Goal: Task Accomplishment & Management: Use online tool/utility

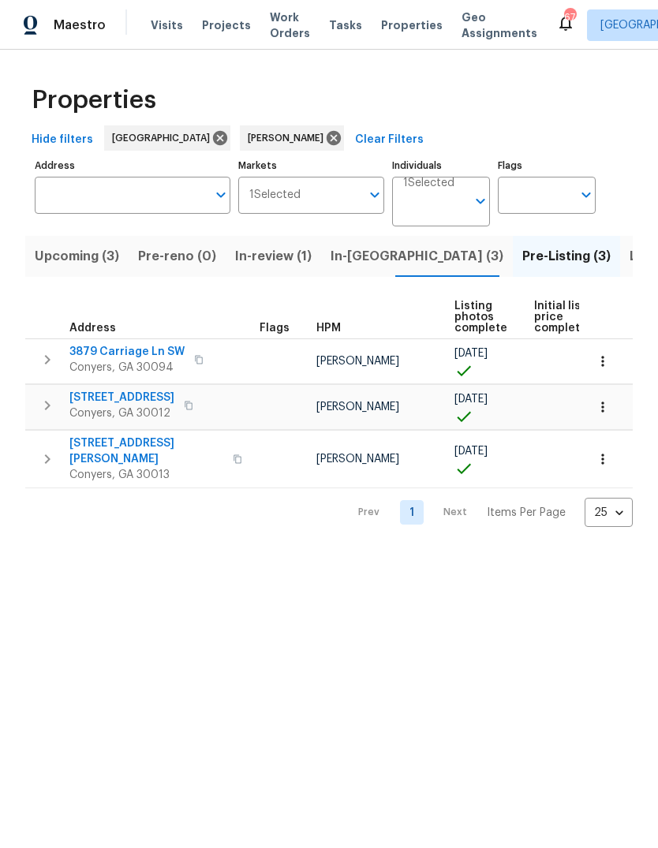
click at [101, 404] on span "[STREET_ADDRESS]" at bounding box center [121, 397] width 105 height 16
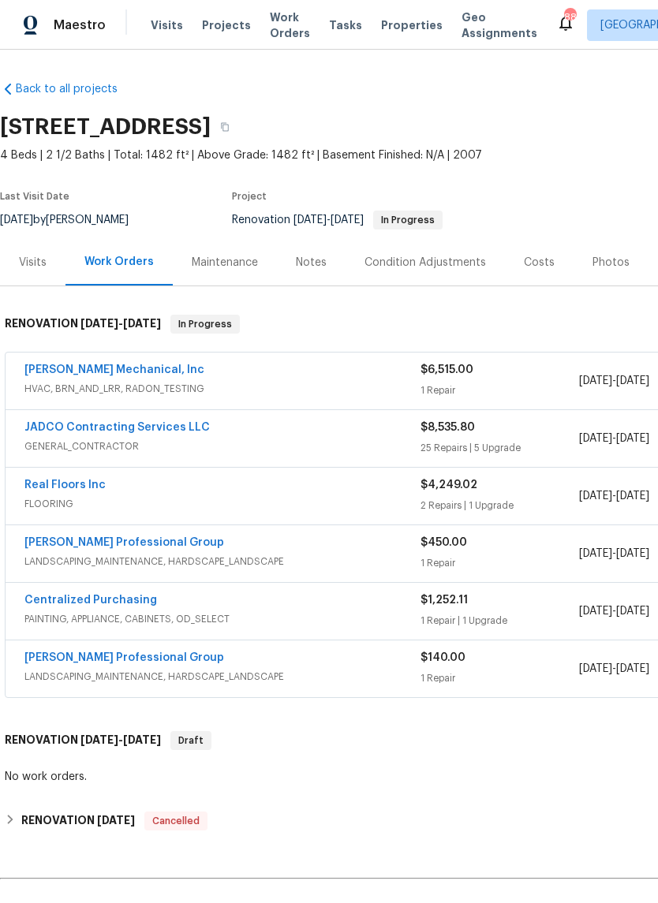
click at [53, 423] on link "JADCO Contracting Services LLC" at bounding box center [116, 427] width 185 height 11
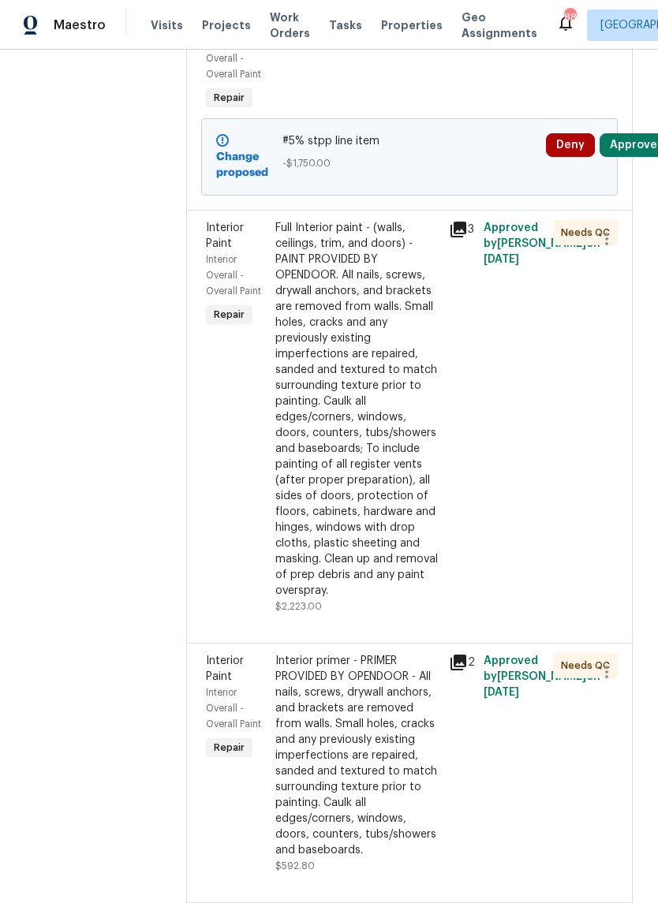
scroll to position [328, 0]
click at [389, 416] on div "Full Interior paint - (walls, ceilings, trim, and doors) - PAINT PROVIDED BY OP…" at bounding box center [357, 408] width 164 height 378
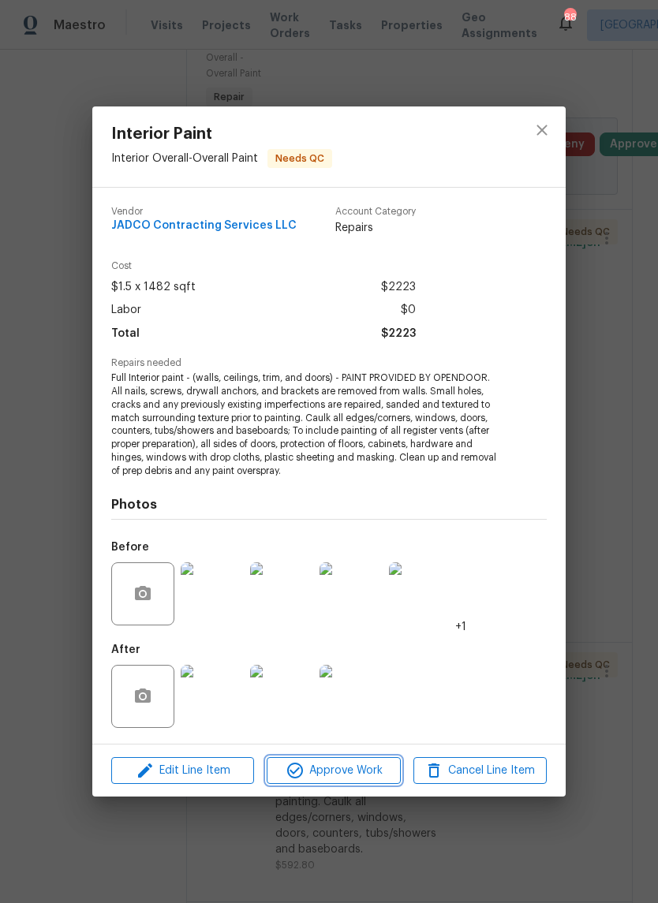
click at [366, 766] on span "Approve Work" at bounding box center [333, 771] width 124 height 20
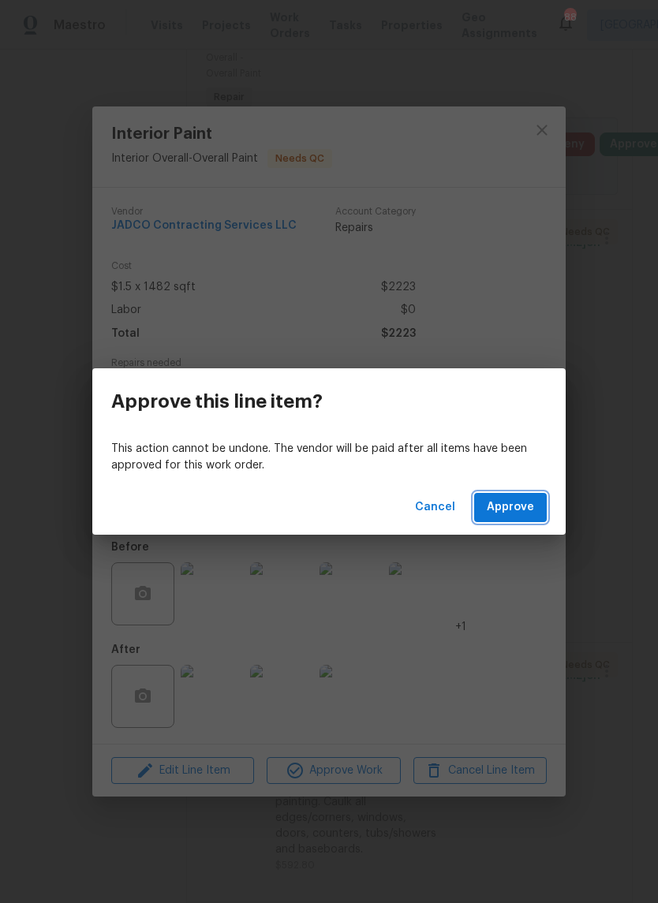
click at [501, 505] on span "Approve" at bounding box center [509, 507] width 47 height 20
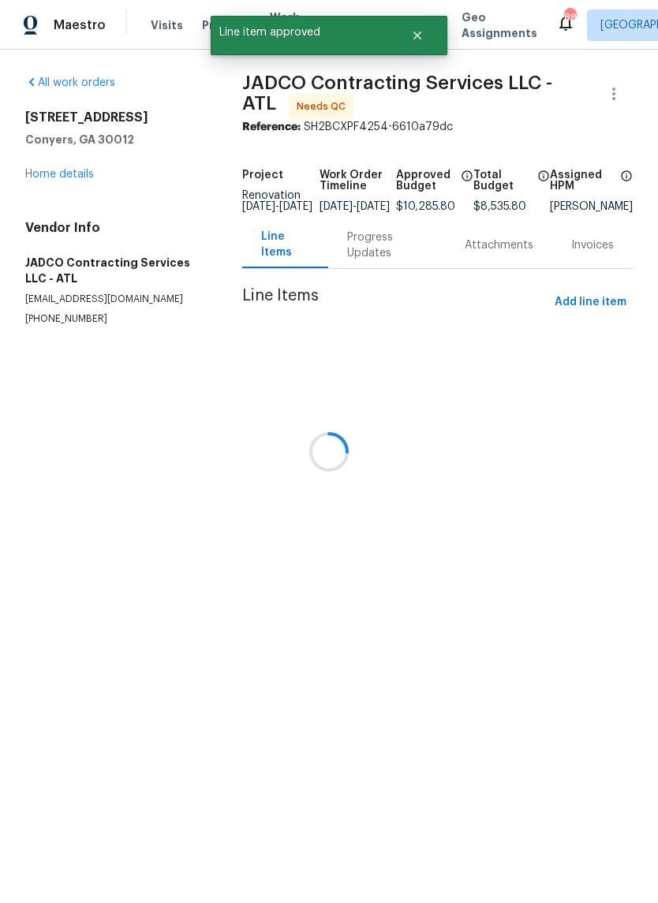
scroll to position [0, 0]
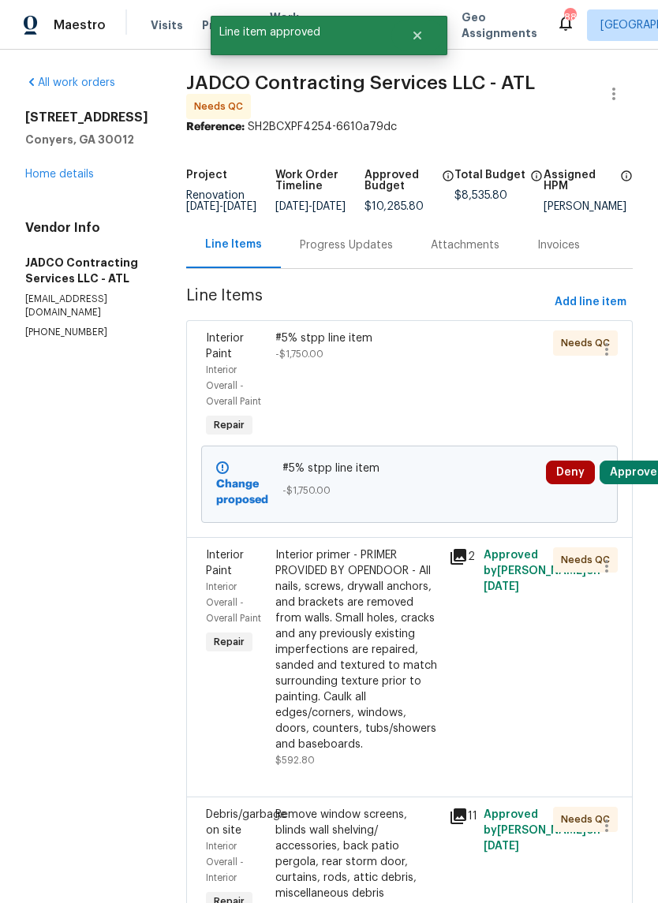
click at [388, 642] on div "Interior primer - PRIMER PROVIDED BY OPENDOOR - All nails, screws, drywall anch…" at bounding box center [357, 649] width 164 height 205
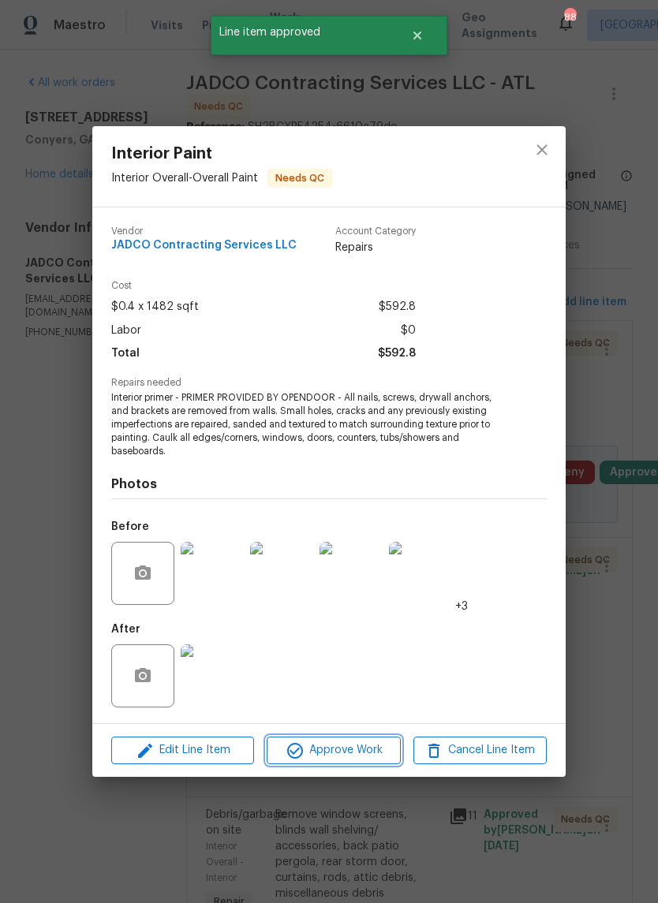
click at [379, 755] on span "Approve Work" at bounding box center [333, 750] width 124 height 20
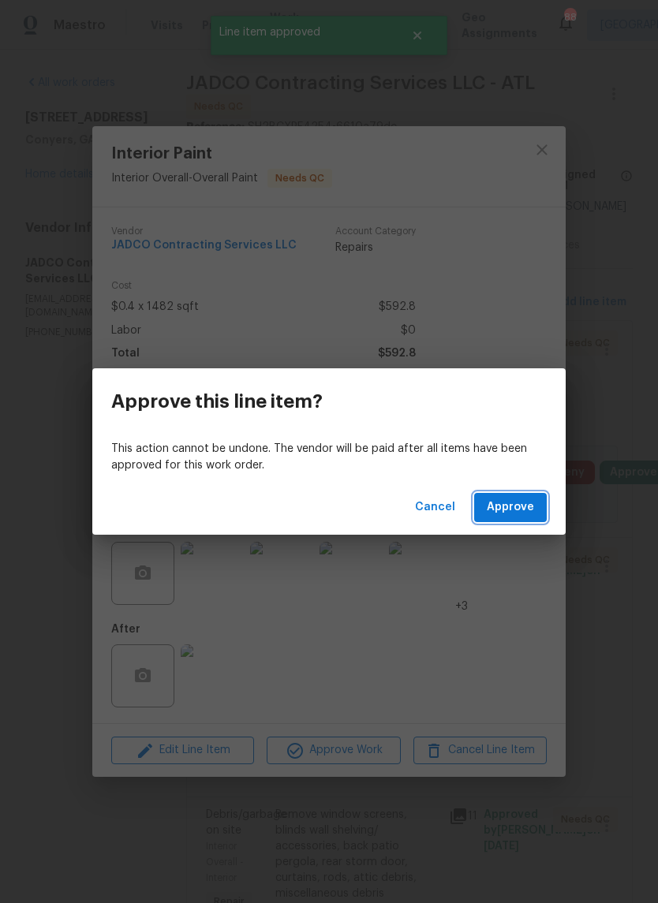
click at [523, 503] on span "Approve" at bounding box center [509, 507] width 47 height 20
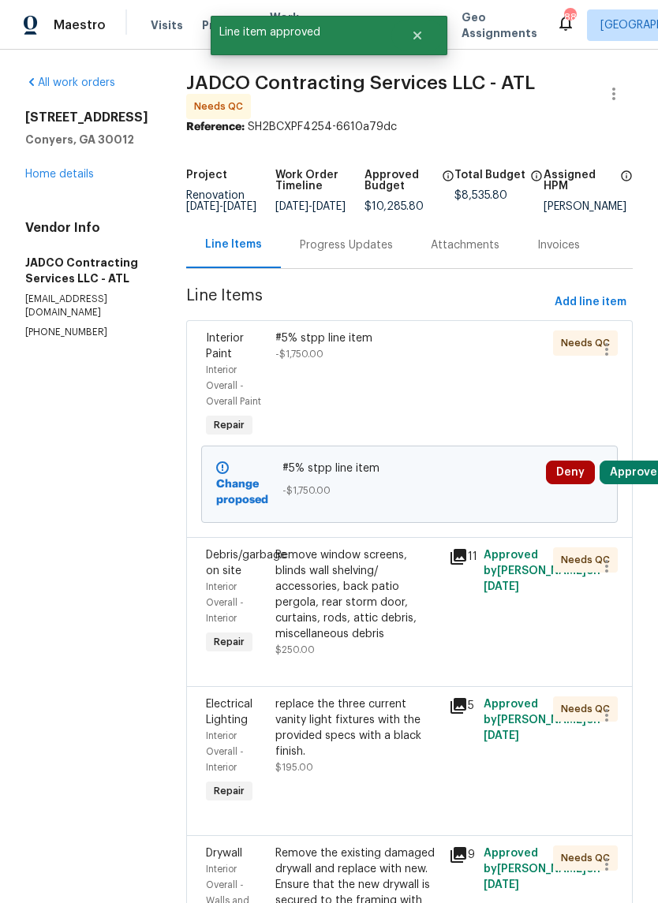
click at [391, 642] on div "Remove window screens, blinds wall shelving/ accessories, back patio pergola, r…" at bounding box center [357, 594] width 164 height 95
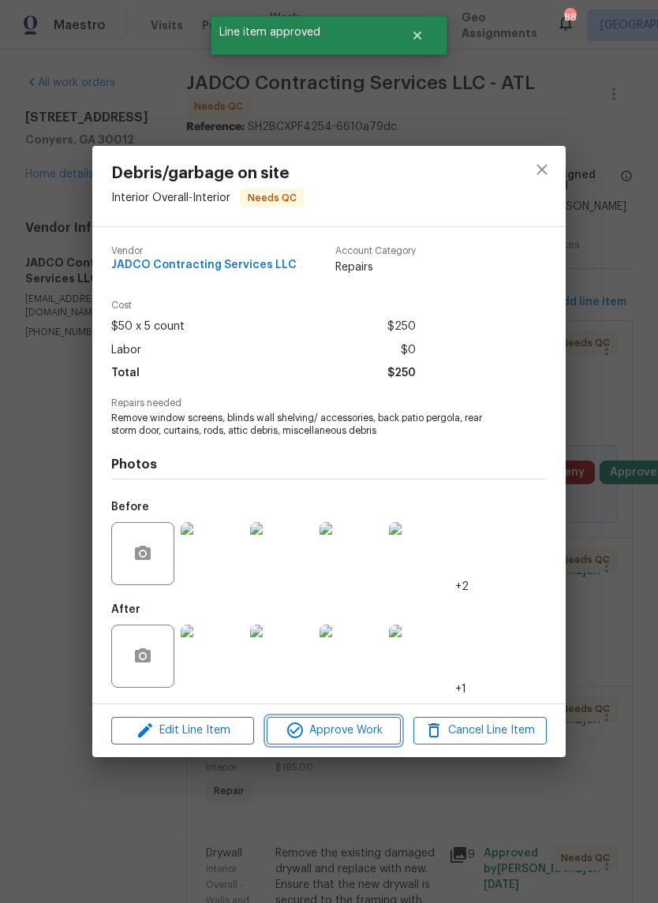
click at [375, 740] on span "Approve Work" at bounding box center [333, 731] width 124 height 20
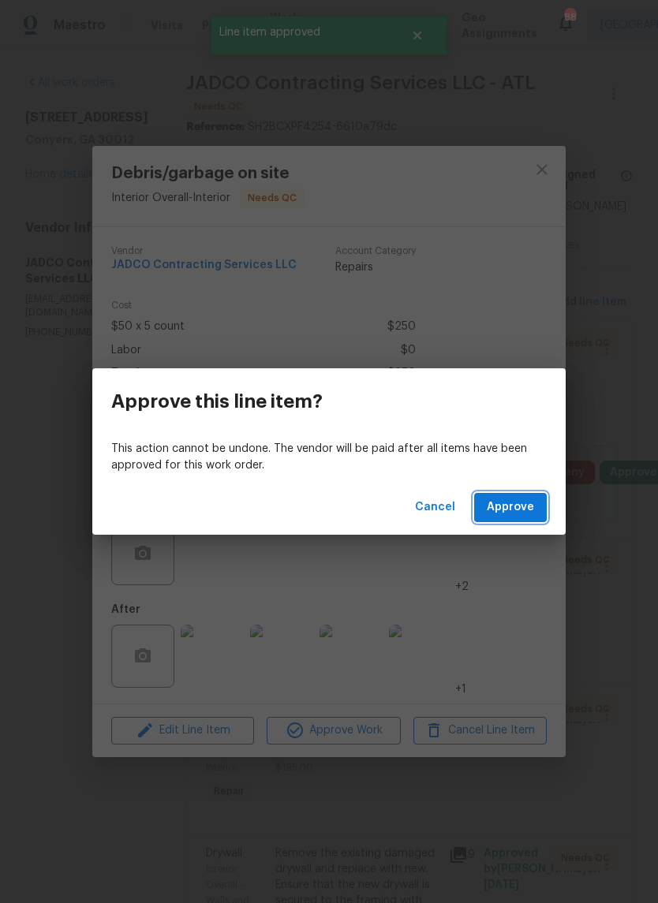
click at [524, 494] on button "Approve" at bounding box center [510, 507] width 73 height 29
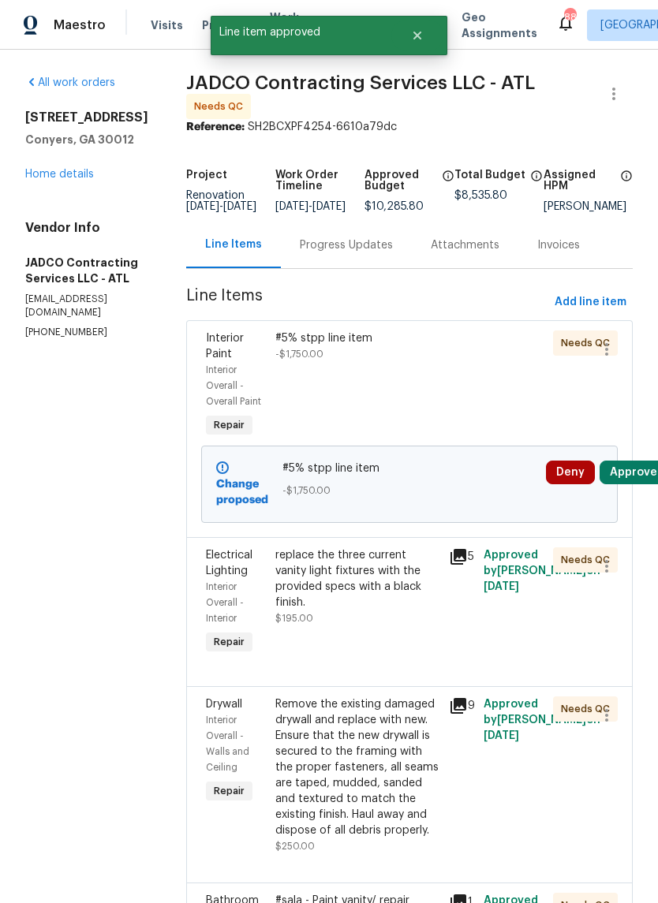
click at [412, 610] on div "replace the three current vanity light fixtures with the provided specs with a …" at bounding box center [357, 578] width 164 height 63
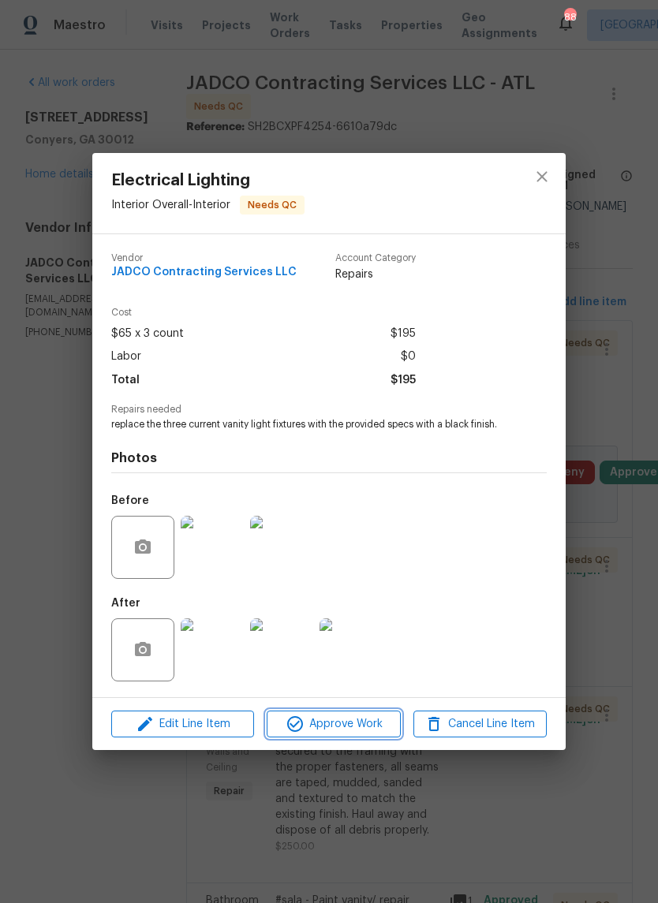
click at [369, 724] on span "Approve Work" at bounding box center [333, 724] width 124 height 20
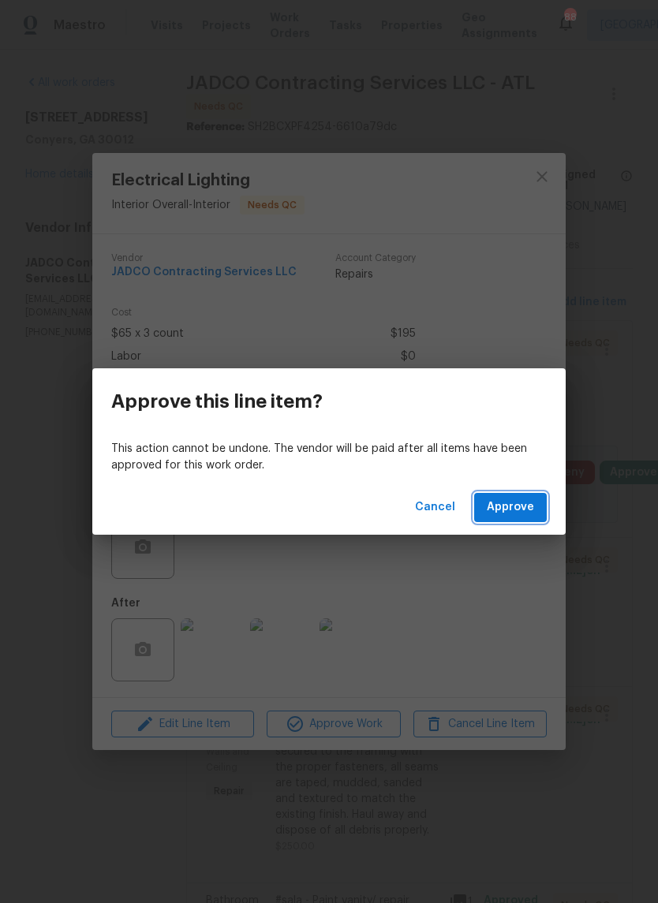
click at [521, 510] on span "Approve" at bounding box center [509, 507] width 47 height 20
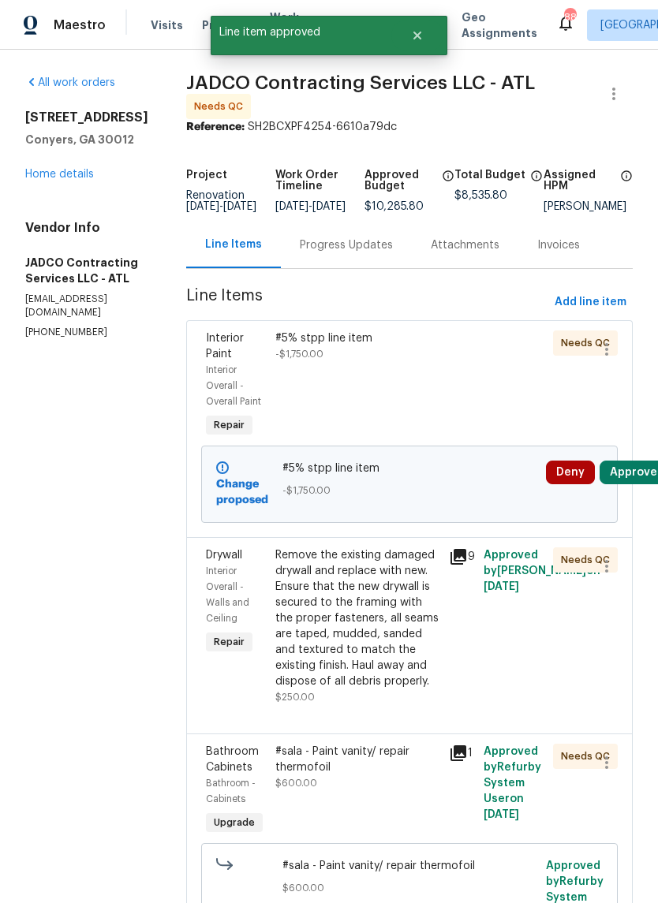
click at [393, 638] on div "Remove the existing damaged drywall and replace with new. Ensure that the new d…" at bounding box center [357, 618] width 164 height 142
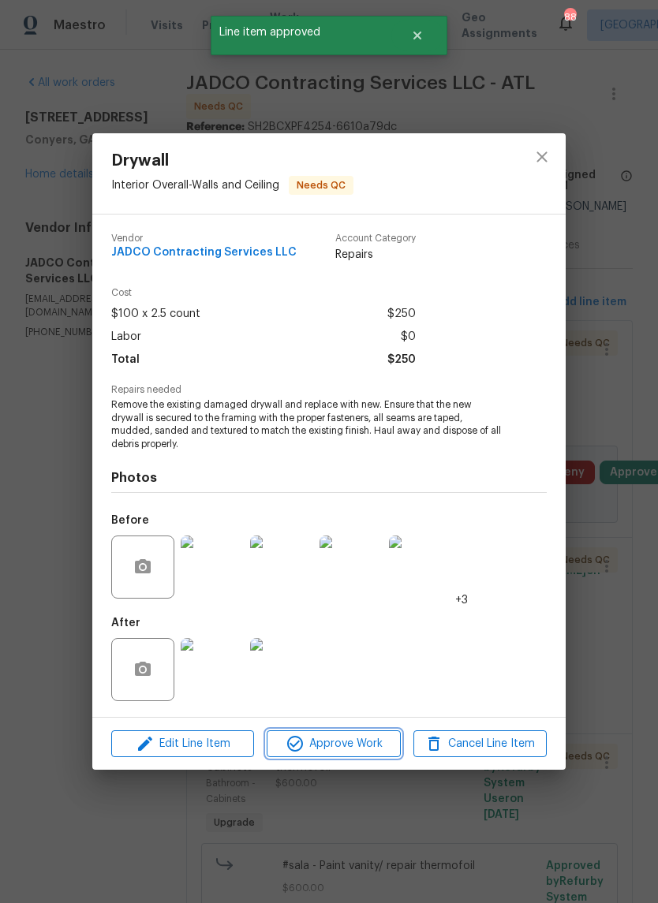
click at [378, 749] on span "Approve Work" at bounding box center [333, 744] width 124 height 20
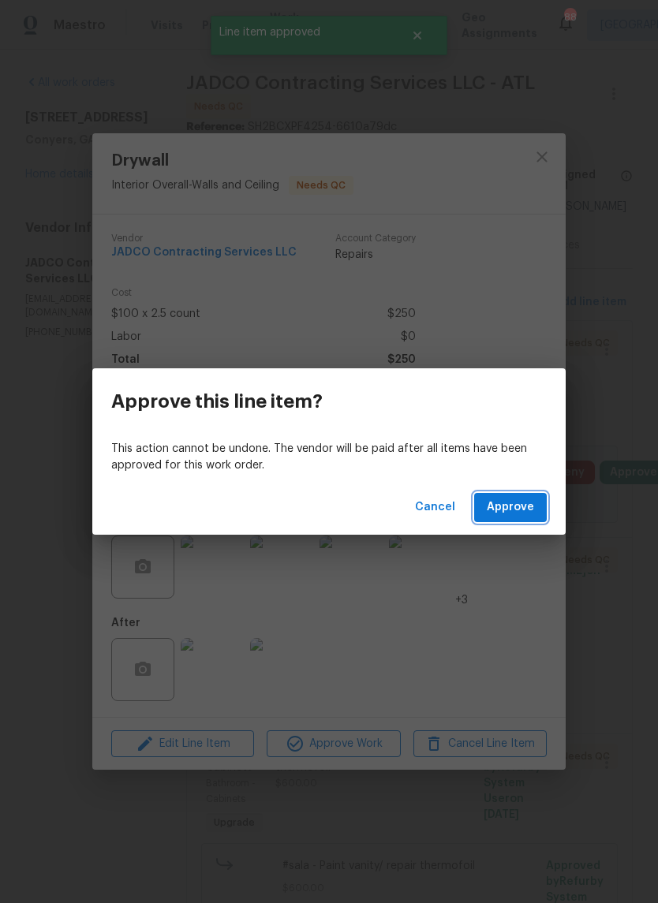
click at [519, 512] on span "Approve" at bounding box center [509, 507] width 47 height 20
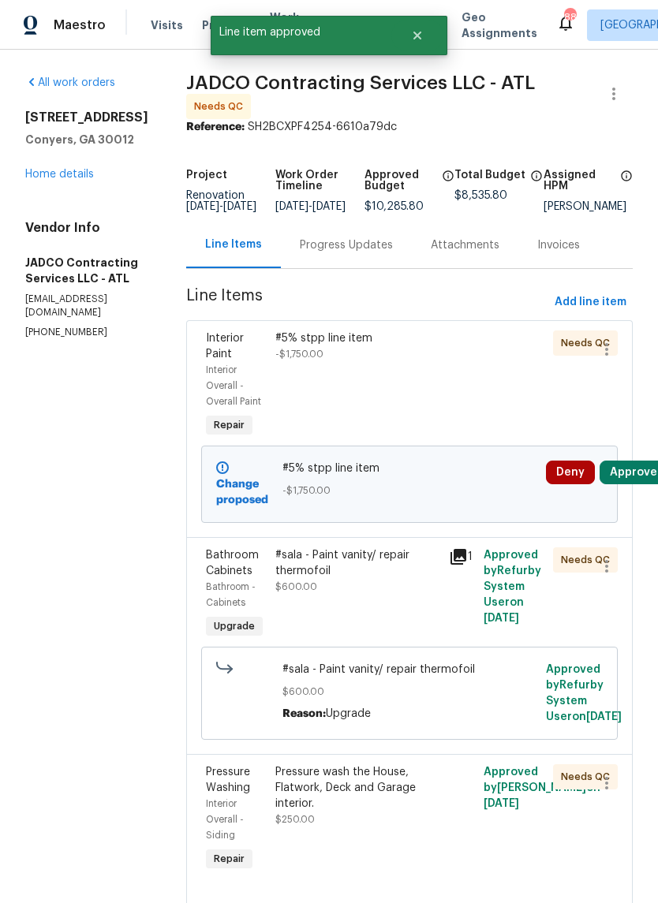
click at [410, 579] on div "#sala - Paint vanity/ repair thermofoil" at bounding box center [357, 563] width 164 height 32
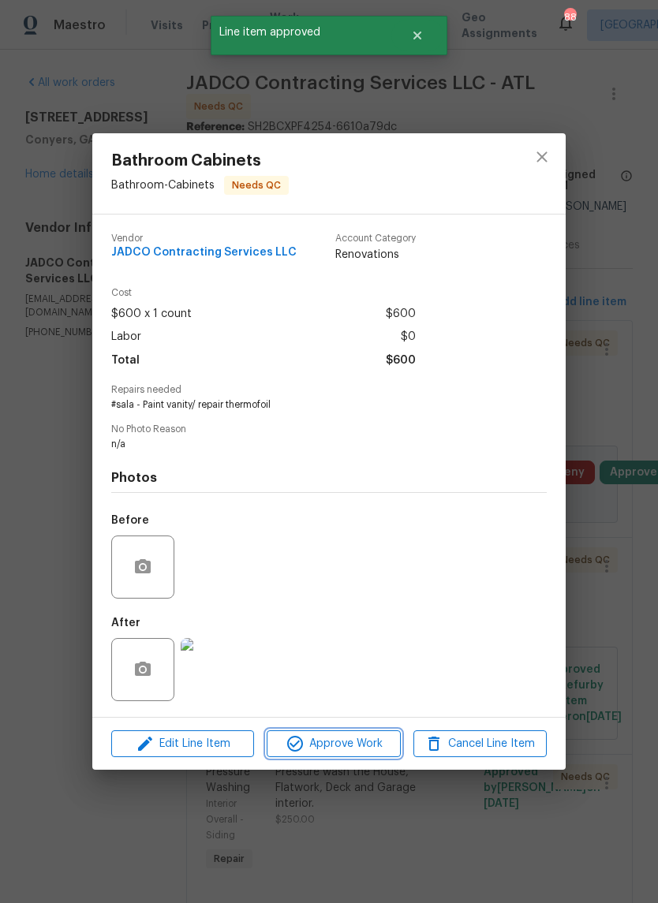
click at [376, 743] on span "Approve Work" at bounding box center [333, 744] width 124 height 20
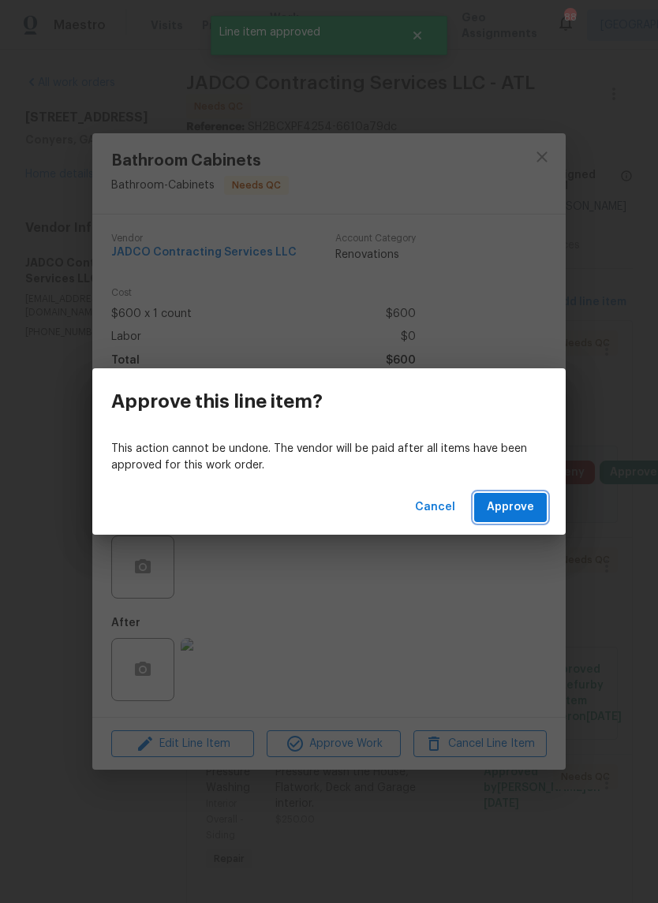
click at [517, 512] on span "Approve" at bounding box center [509, 507] width 47 height 20
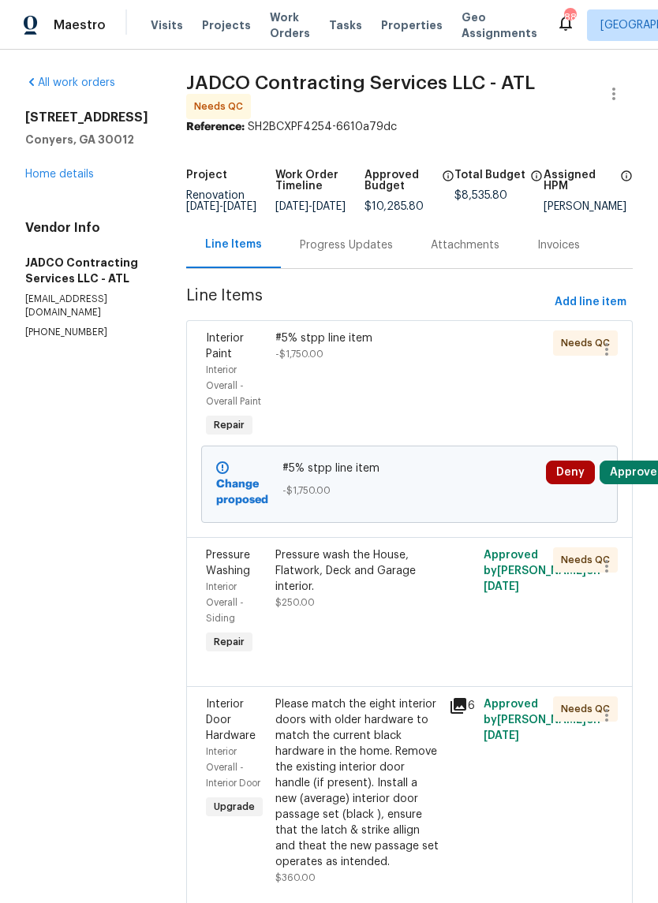
click at [421, 594] on div "Pressure wash the House, Flatwork, Deck and Garage interior." at bounding box center [357, 570] width 164 height 47
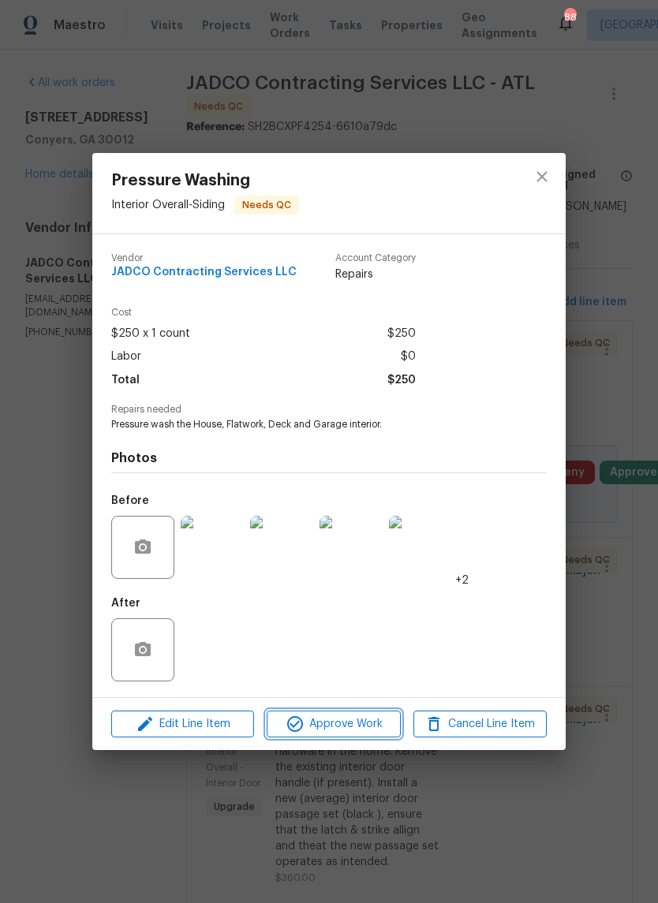
click at [370, 729] on span "Approve Work" at bounding box center [333, 724] width 124 height 20
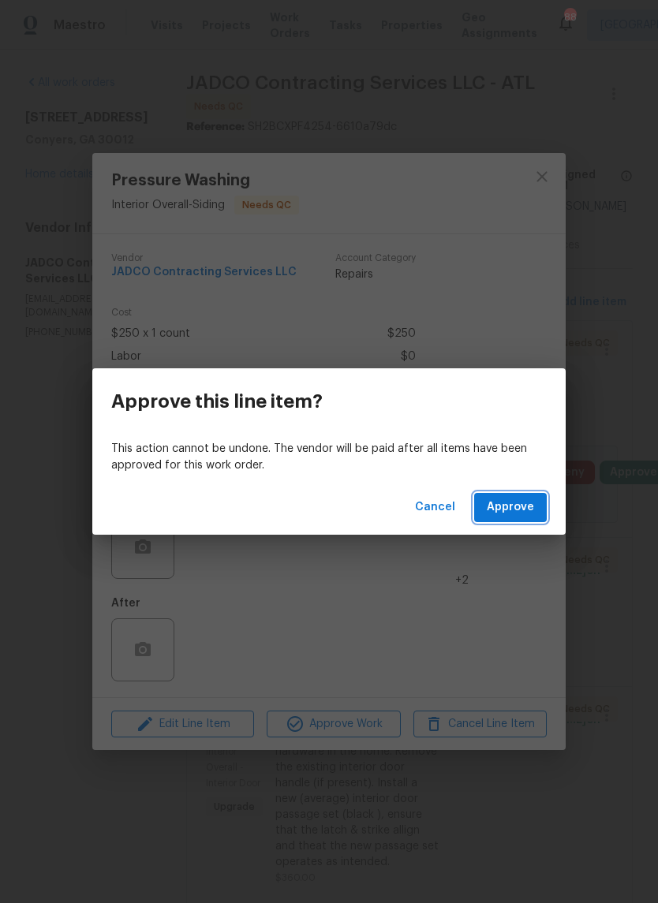
click at [520, 515] on span "Approve" at bounding box center [509, 507] width 47 height 20
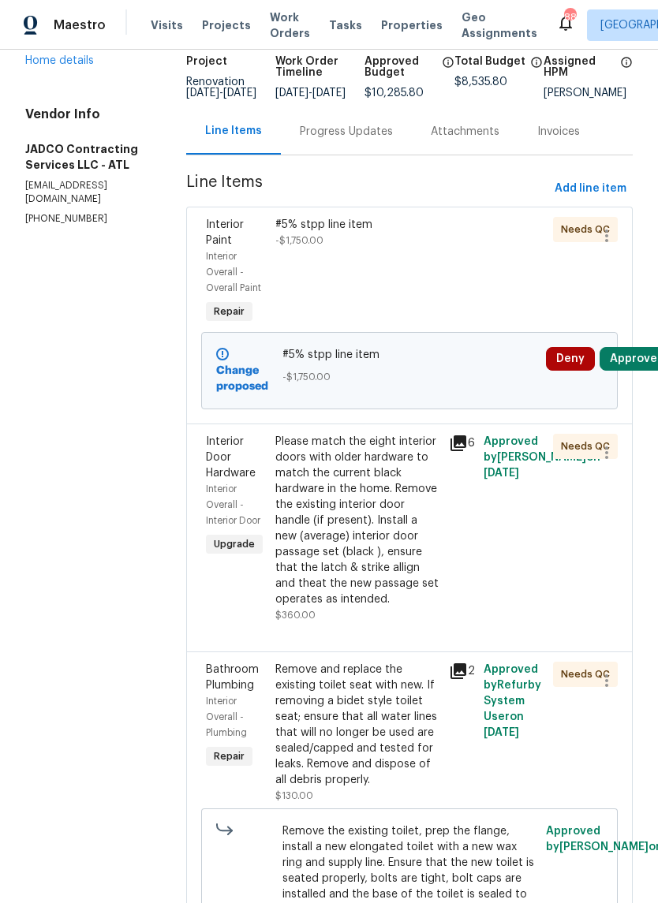
scroll to position [114, 0]
click at [412, 547] on div "Please match the eight interior doors with older hardware to match the current …" at bounding box center [357, 520] width 164 height 173
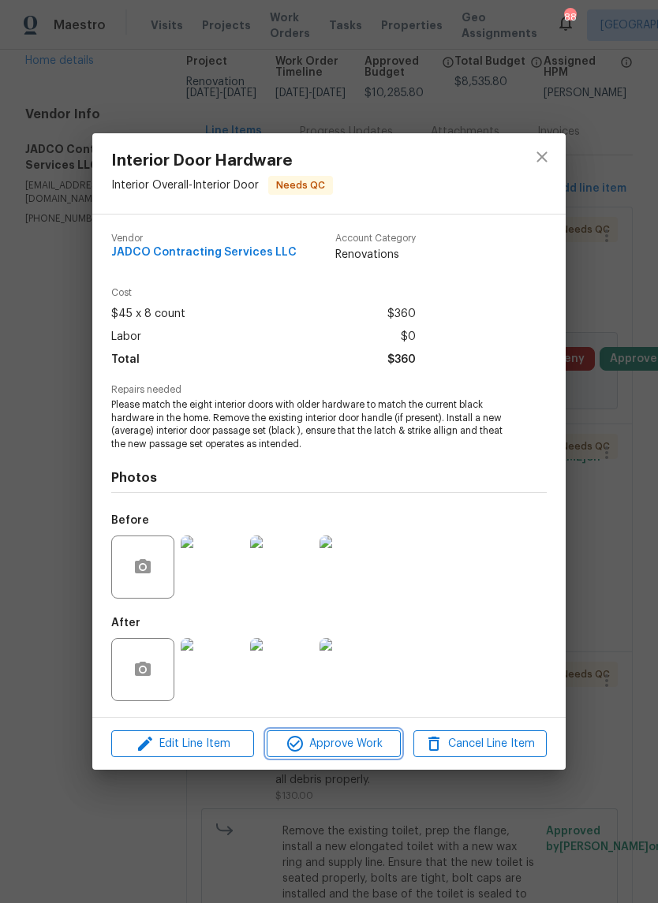
click at [369, 756] on button "Approve Work" at bounding box center [332, 744] width 133 height 28
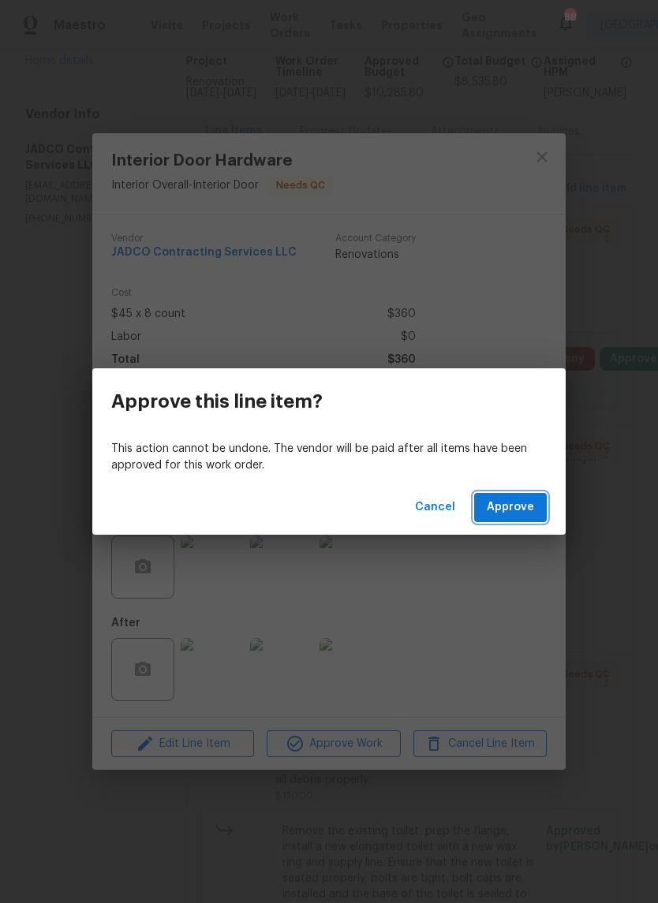
click at [520, 514] on span "Approve" at bounding box center [509, 507] width 47 height 20
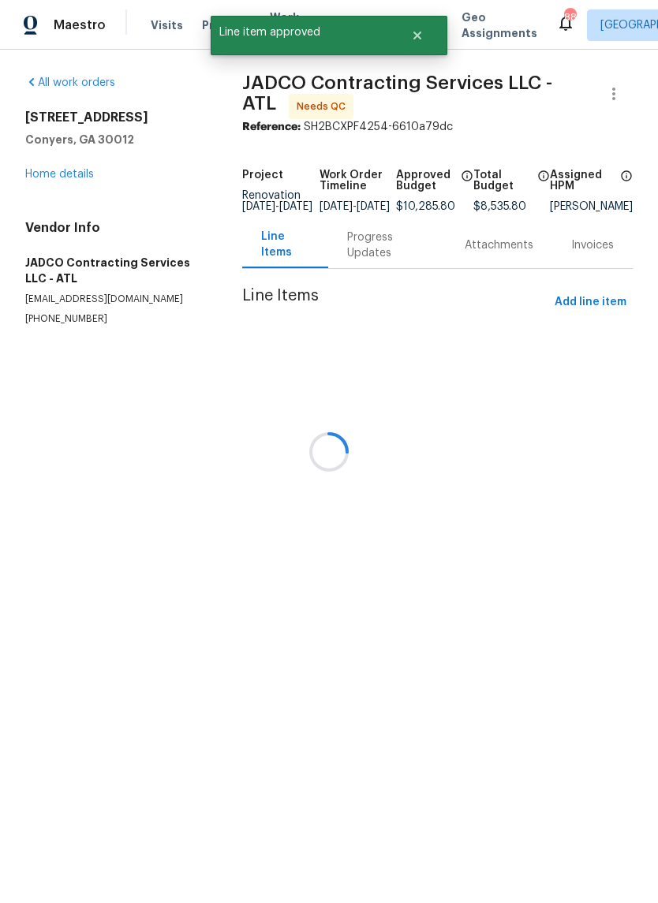
scroll to position [0, 0]
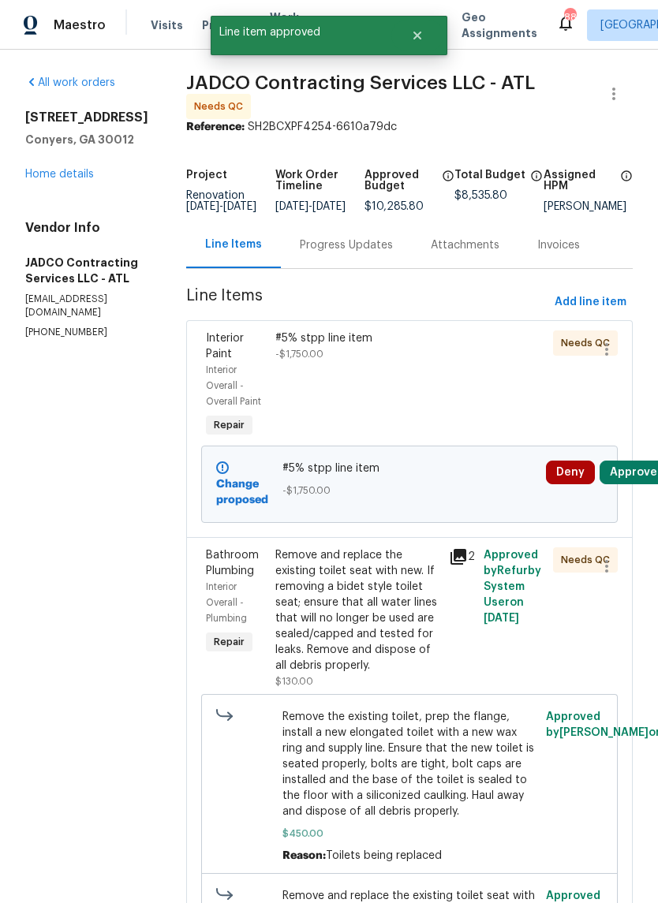
click at [407, 639] on div "Remove and replace the existing toilet seat with new. If removing a bidet style…" at bounding box center [357, 610] width 164 height 126
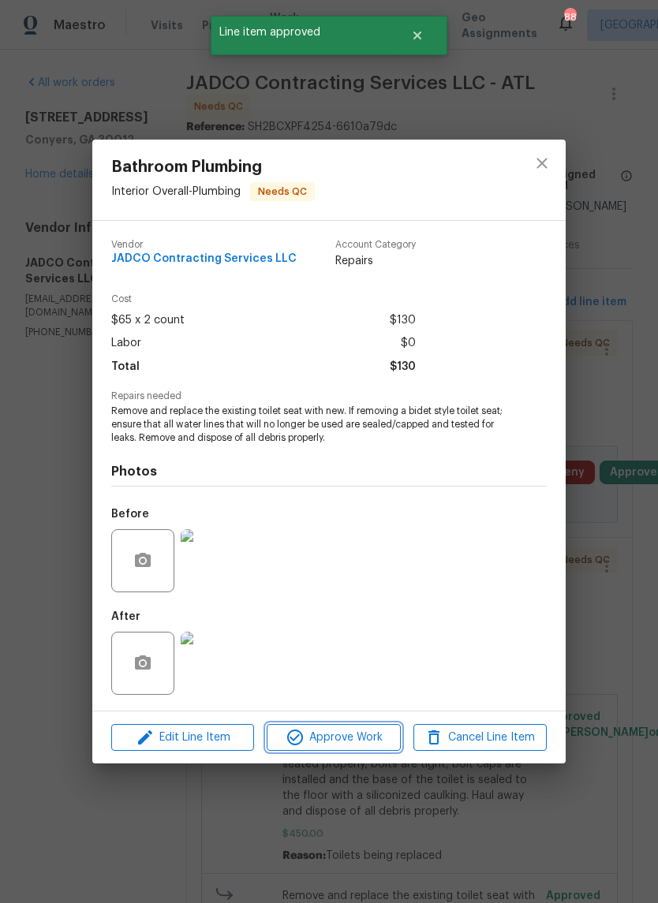
click at [386, 729] on span "Approve Work" at bounding box center [333, 738] width 124 height 20
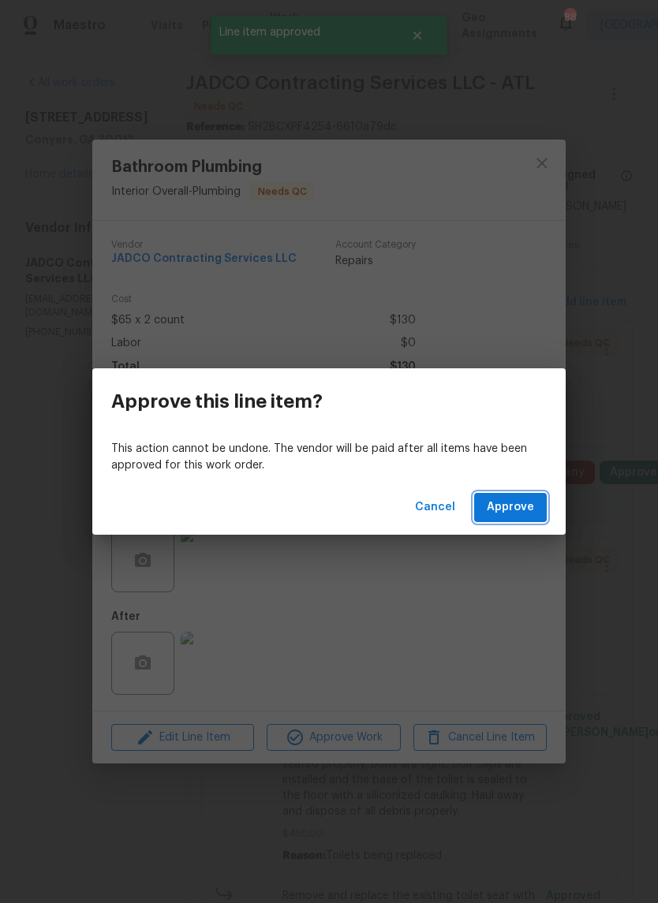
click at [513, 507] on span "Approve" at bounding box center [509, 507] width 47 height 20
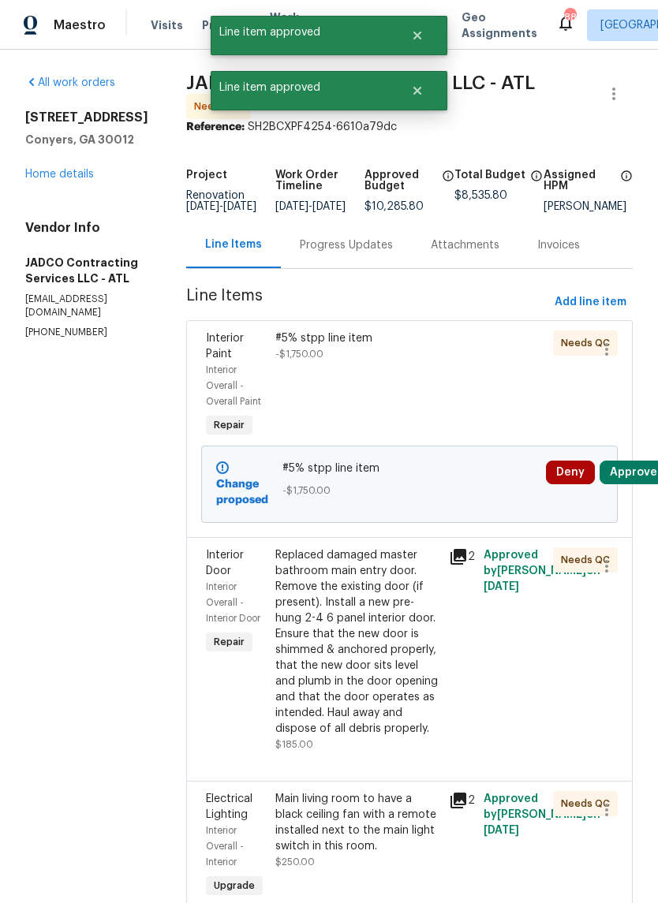
click at [403, 656] on div "Replaced damaged master bathroom main entry door. Remove the existing door (if …" at bounding box center [357, 641] width 164 height 189
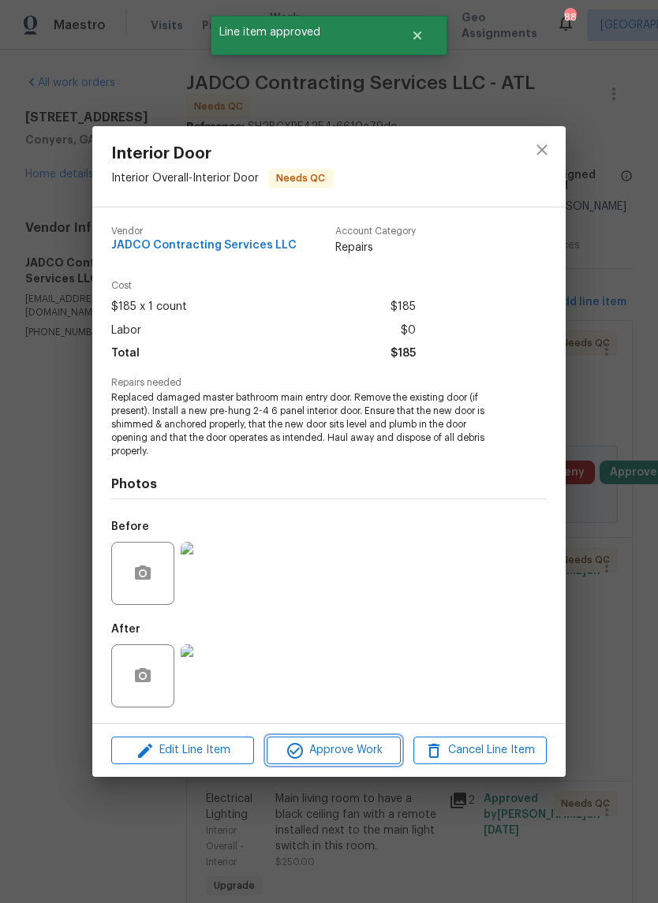
click at [378, 754] on span "Approve Work" at bounding box center [333, 750] width 124 height 20
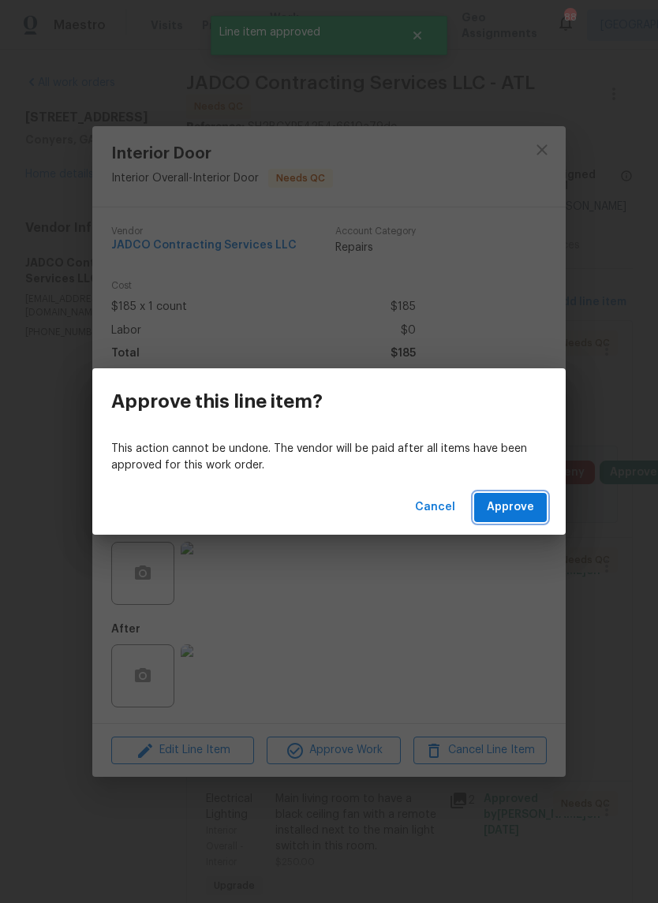
click at [504, 509] on span "Approve" at bounding box center [509, 507] width 47 height 20
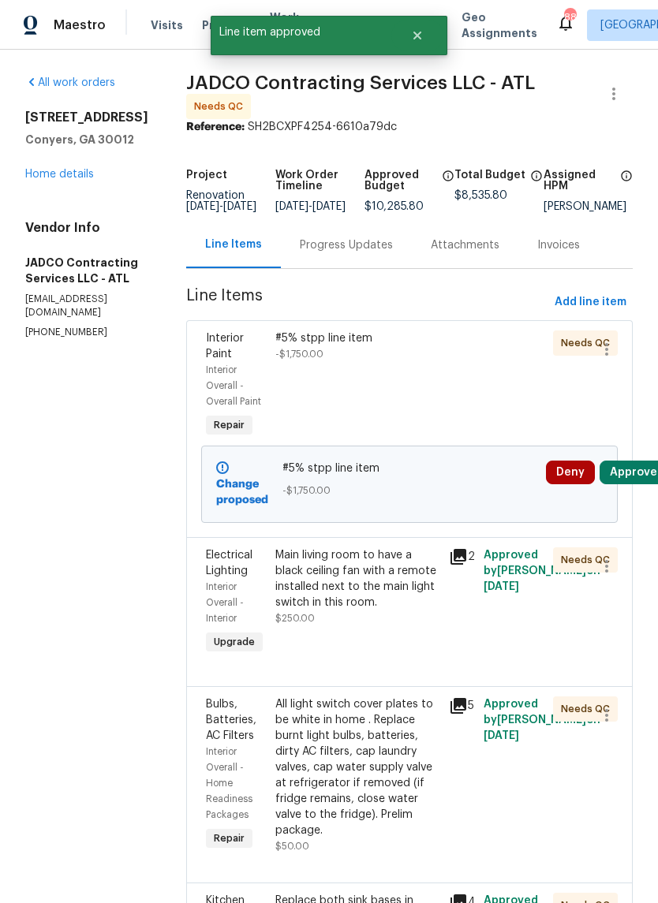
click at [402, 610] on div "Main living room to have a black ceiling fan with a remote installed next to th…" at bounding box center [357, 578] width 164 height 63
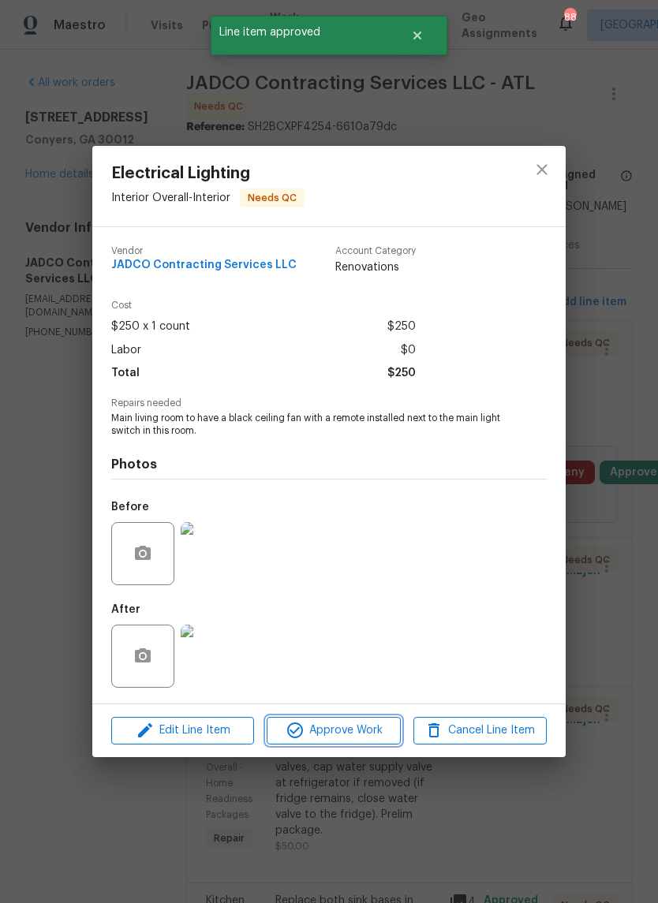
click at [371, 725] on span "Approve Work" at bounding box center [333, 731] width 124 height 20
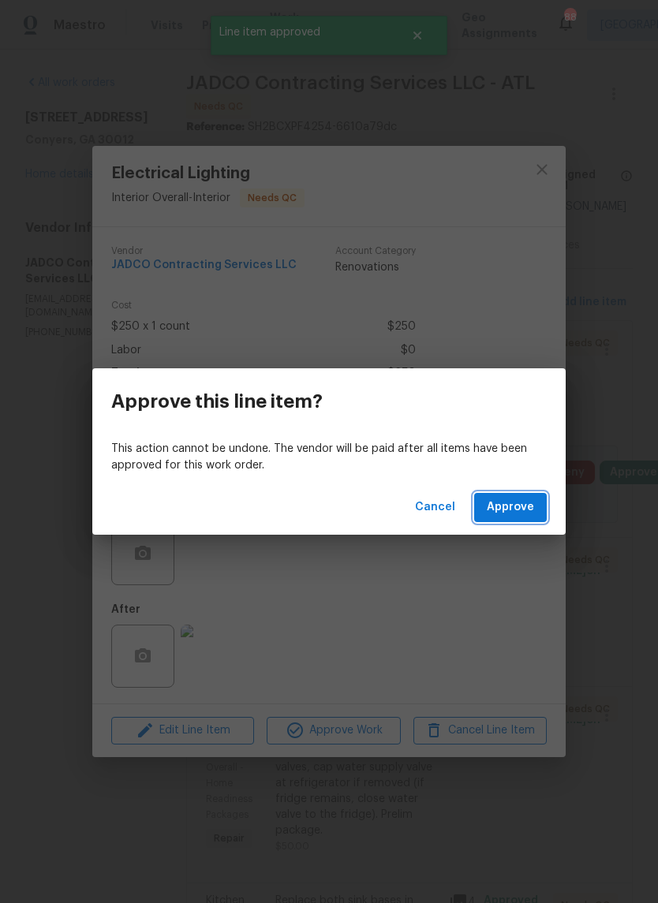
click at [519, 509] on span "Approve" at bounding box center [509, 507] width 47 height 20
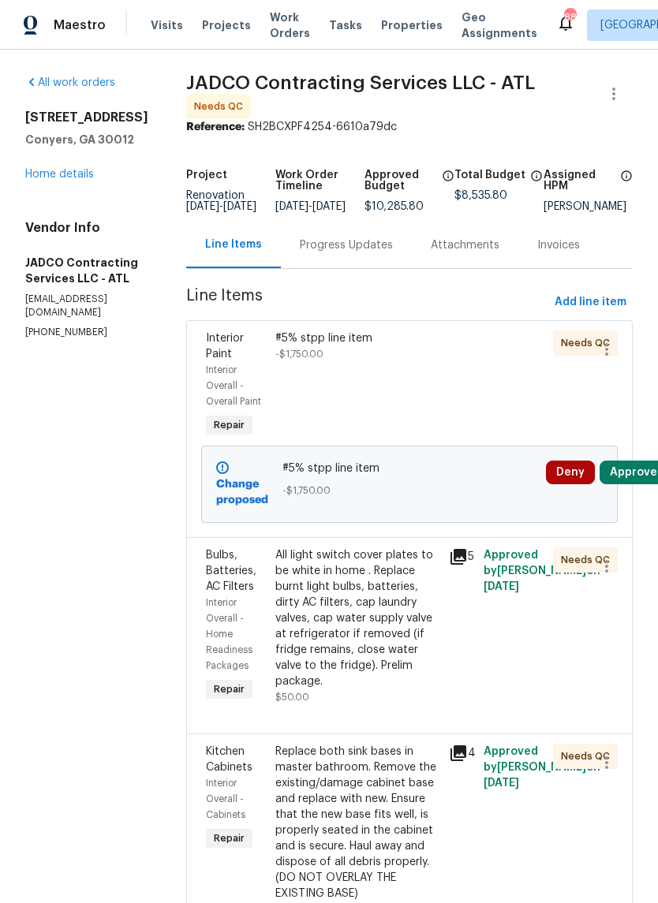
click at [389, 658] on div "All light switch cover plates to be white in home . Replace burnt light bulbs, …" at bounding box center [357, 618] width 164 height 142
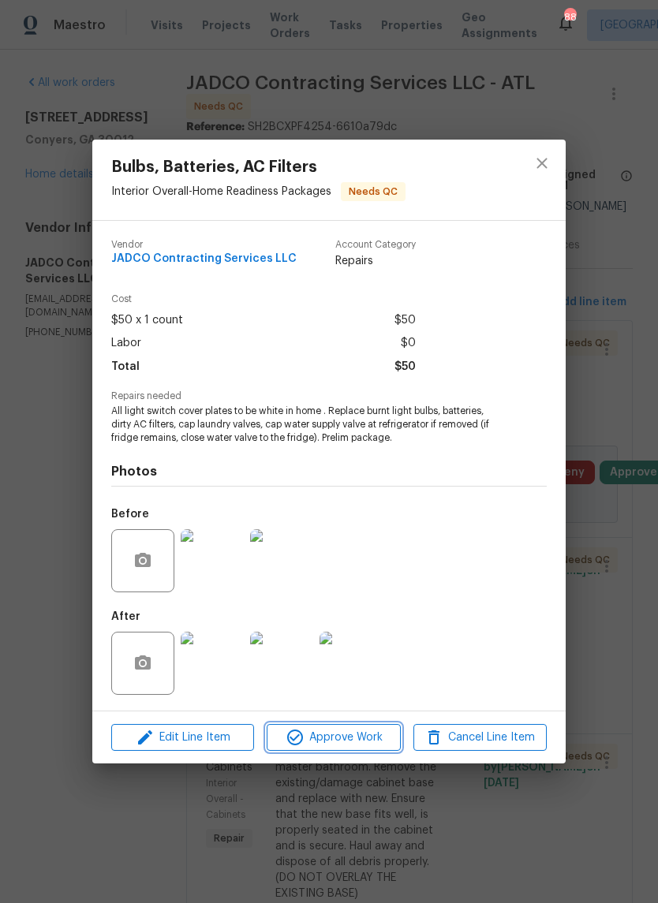
click at [378, 737] on span "Approve Work" at bounding box center [333, 738] width 124 height 20
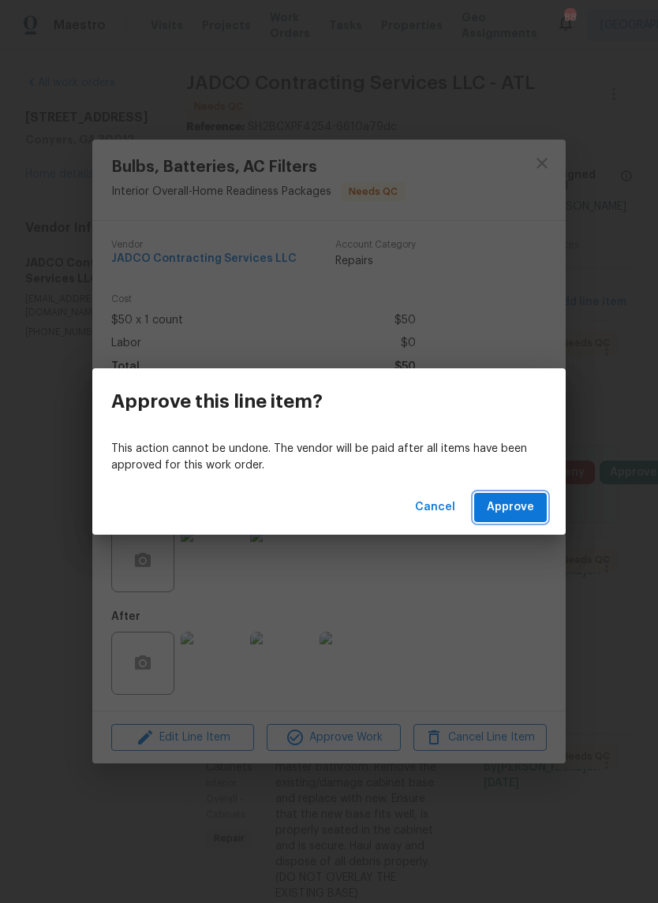
click at [521, 510] on span "Approve" at bounding box center [509, 507] width 47 height 20
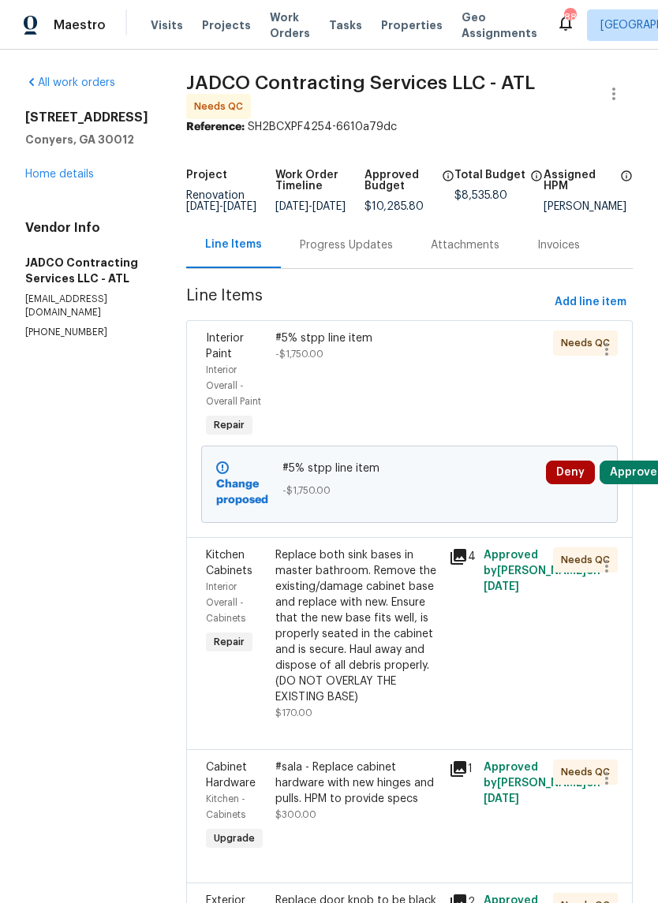
click at [389, 672] on div "Replace both sink bases in master bathroom. Remove the existing/damage cabinet …" at bounding box center [357, 626] width 164 height 158
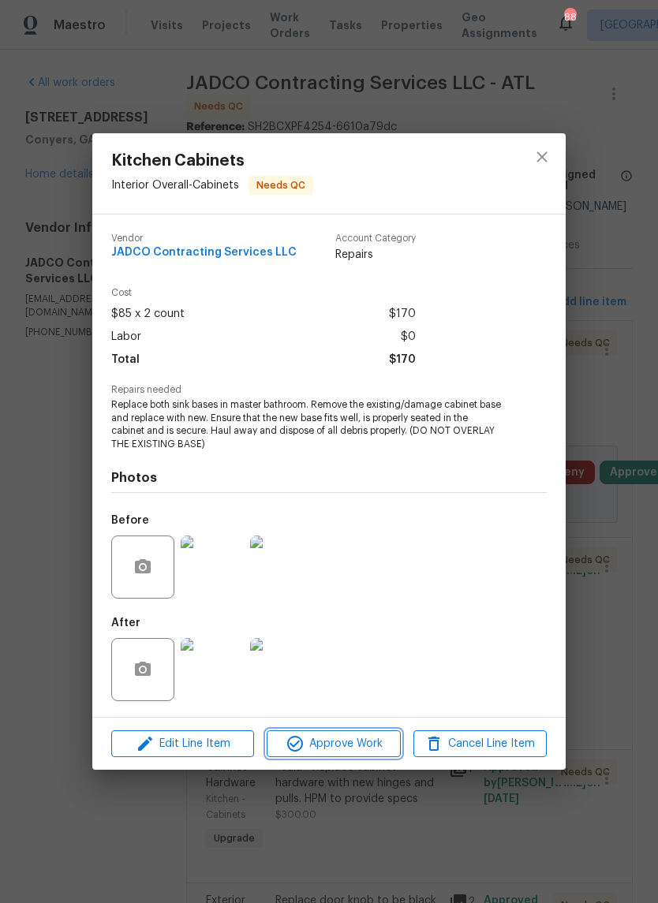
click at [374, 757] on button "Approve Work" at bounding box center [332, 744] width 133 height 28
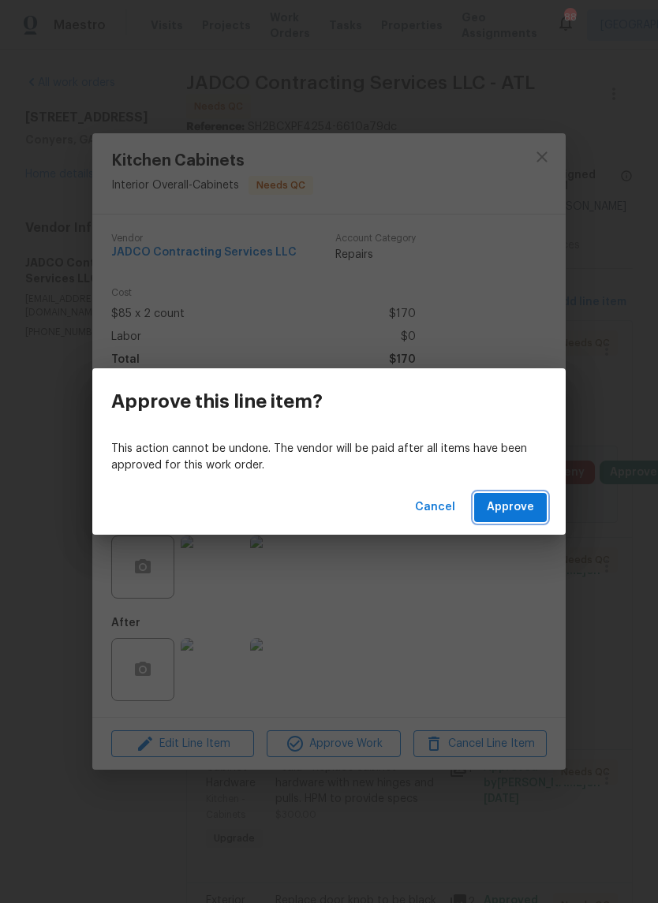
click at [520, 514] on span "Approve" at bounding box center [509, 507] width 47 height 20
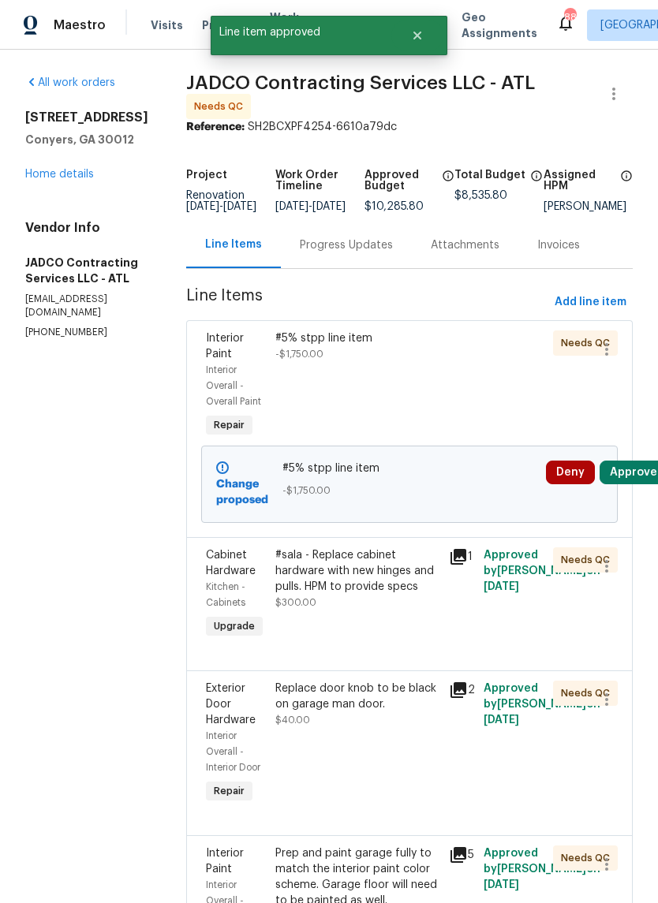
click at [406, 594] on div "#sala - Replace cabinet hardware with new hinges and pulls. HPM to provide specs" at bounding box center [357, 570] width 164 height 47
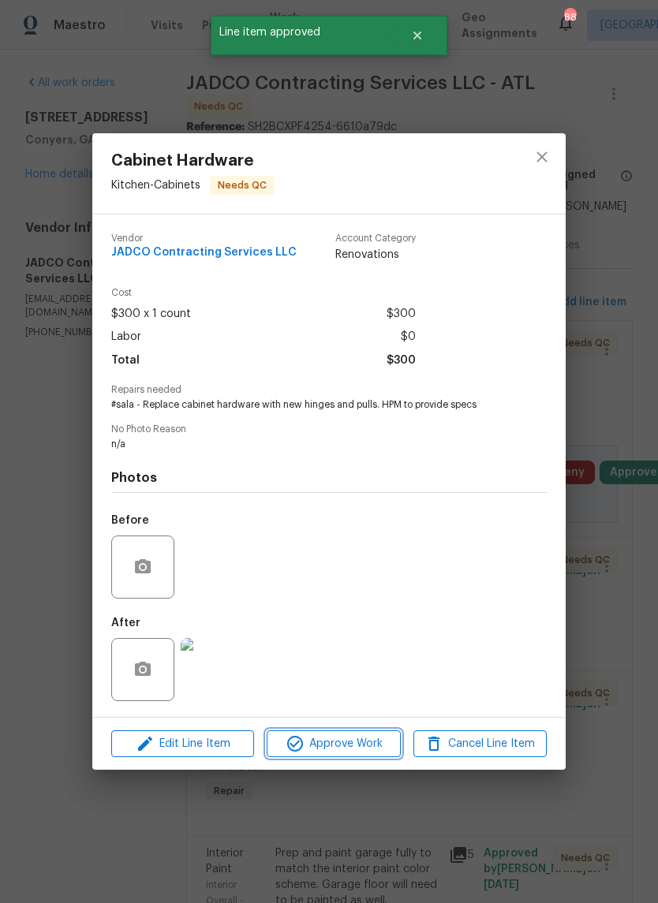
click at [376, 747] on span "Approve Work" at bounding box center [333, 744] width 124 height 20
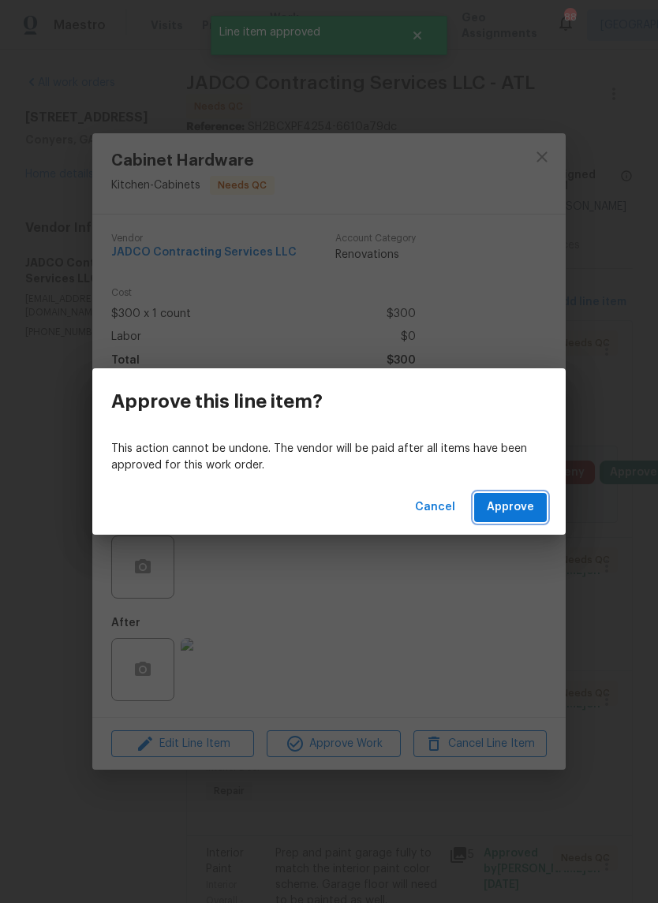
click at [519, 521] on button "Approve" at bounding box center [510, 507] width 73 height 29
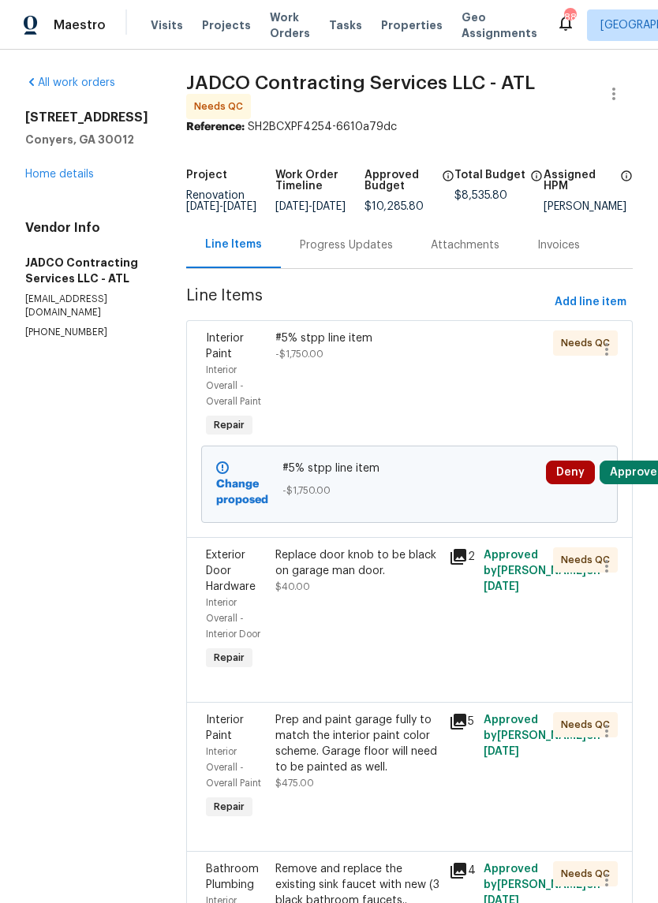
click at [393, 579] on div "Replace door knob to be black on garage man door." at bounding box center [357, 563] width 164 height 32
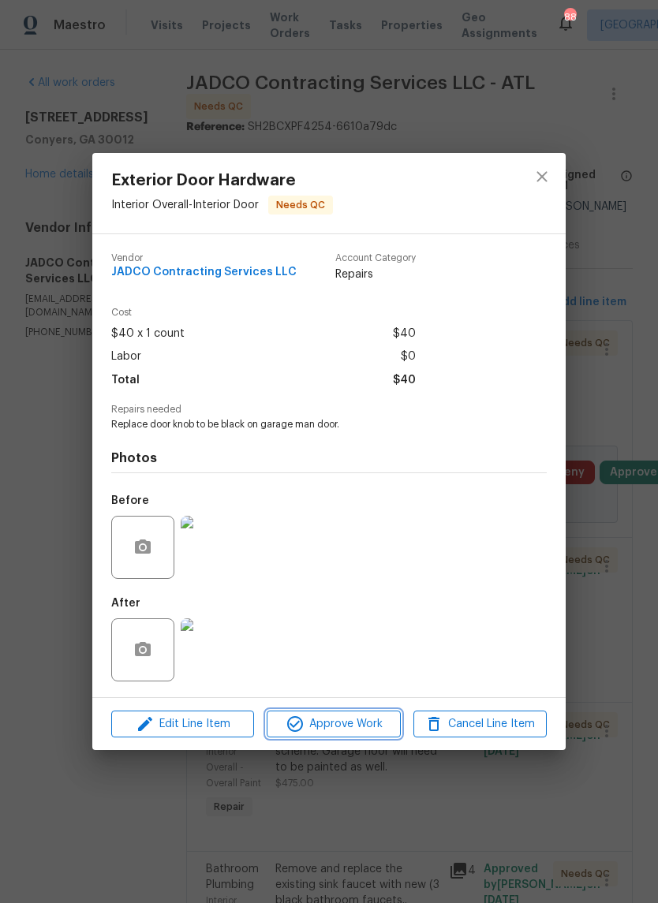
click at [350, 714] on button "Approve Work" at bounding box center [332, 724] width 133 height 28
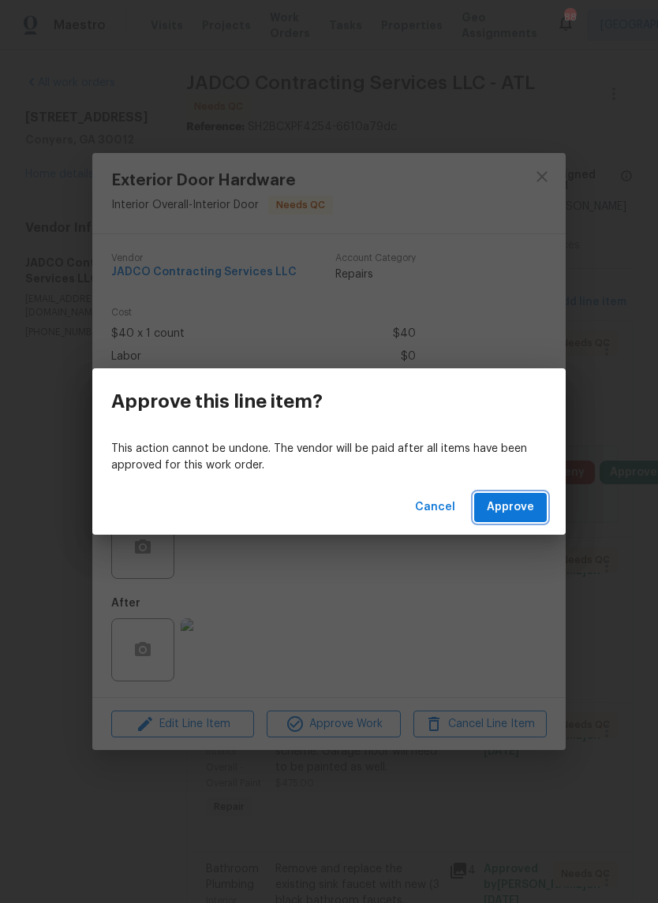
click at [509, 520] on button "Approve" at bounding box center [510, 507] width 73 height 29
